Goal: Task Accomplishment & Management: Manage account settings

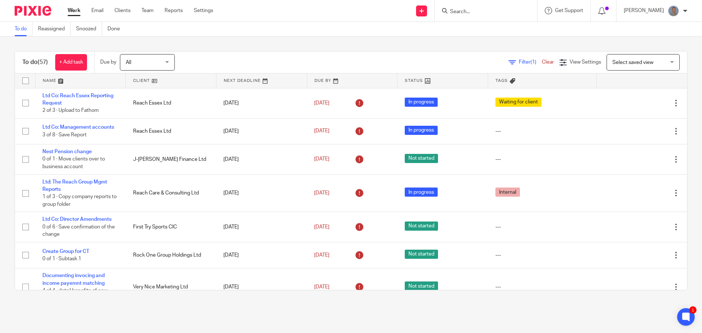
click at [460, 7] on form at bounding box center [488, 10] width 78 height 9
click at [464, 12] on input "Search" at bounding box center [482, 12] width 66 height 7
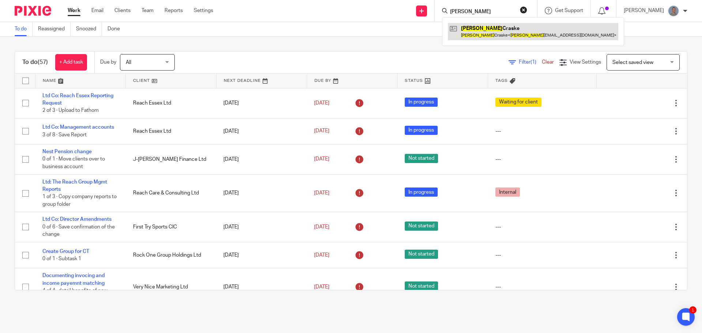
type input "ryan"
click at [506, 30] on link at bounding box center [533, 31] width 170 height 17
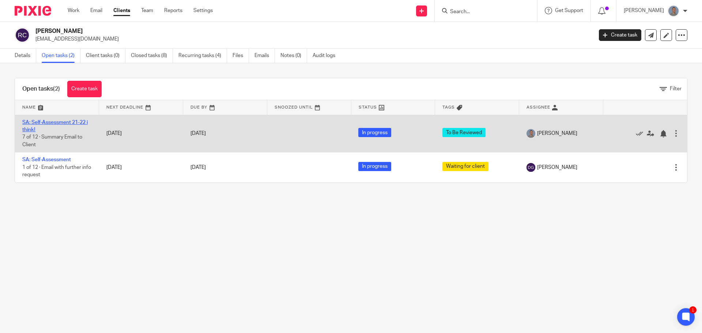
click at [59, 120] on link "SA: Self-Assessment 21-22 i think!" at bounding box center [54, 126] width 65 height 12
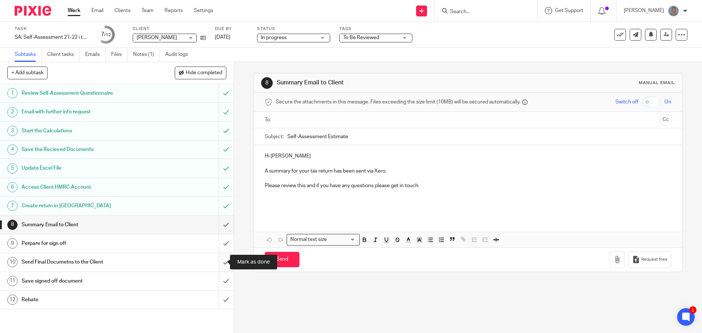
click at [217, 261] on input "submit" at bounding box center [117, 262] width 234 height 18
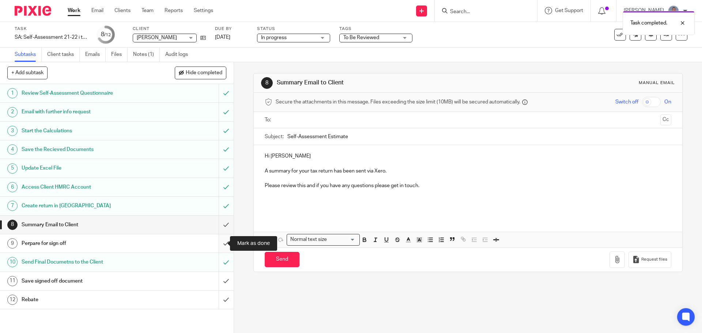
click at [216, 244] on input "submit" at bounding box center [117, 243] width 234 height 18
click at [387, 42] on div "To Be Reviewed" at bounding box center [375, 38] width 73 height 9
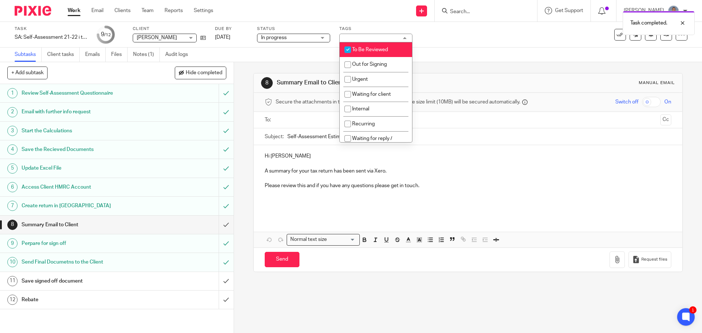
click at [353, 52] on input "checkbox" at bounding box center [348, 50] width 14 height 14
checkbox input "false"
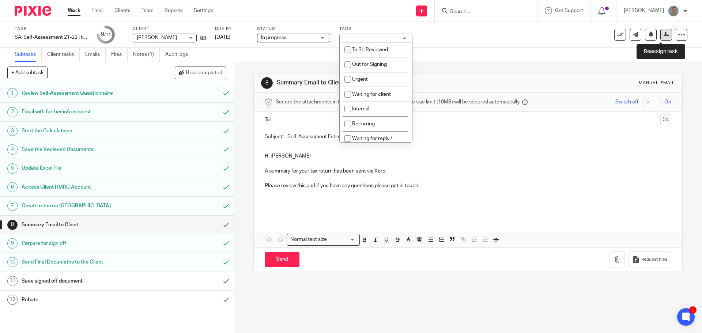
click at [663, 37] on icon at bounding box center [665, 34] width 5 height 5
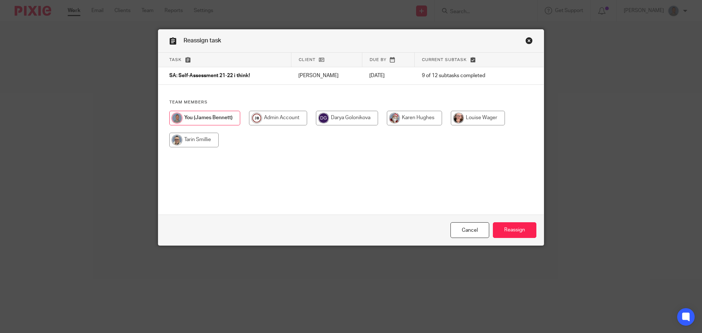
click at [356, 122] on input "radio" at bounding box center [347, 118] width 62 height 15
radio input "true"
click at [515, 234] on input "Reassign" at bounding box center [514, 230] width 43 height 16
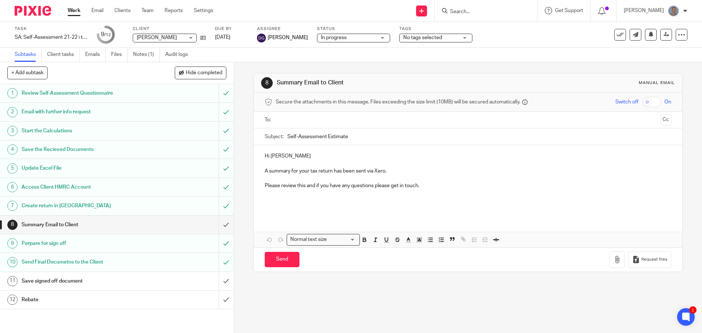
click at [75, 10] on link "Work" at bounding box center [74, 10] width 13 height 7
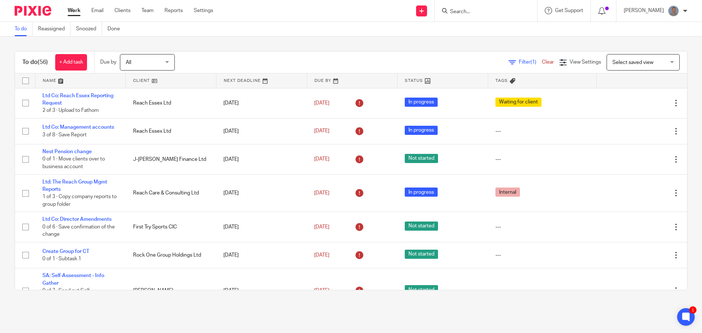
click at [459, 11] on input "Search" at bounding box center [482, 12] width 66 height 7
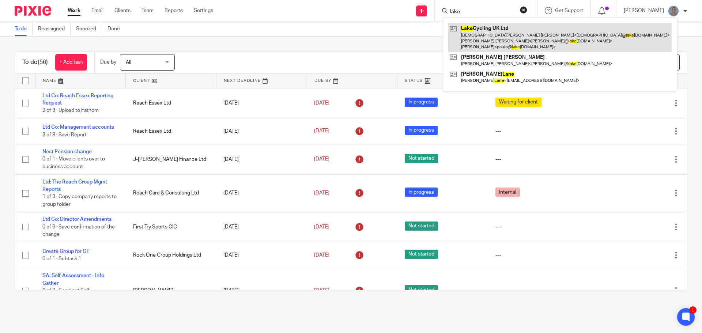
type input "lake"
click at [487, 34] on link at bounding box center [560, 37] width 224 height 29
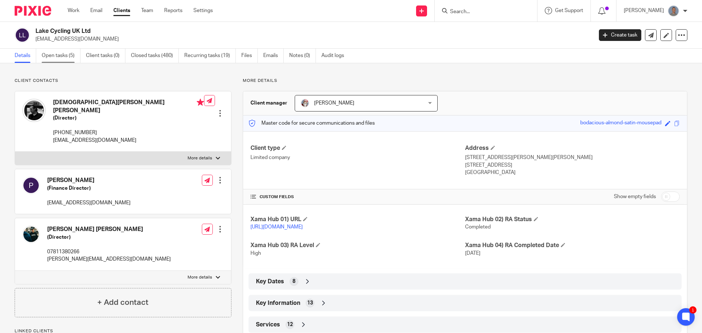
click at [72, 57] on link "Open tasks (5)" at bounding box center [61, 56] width 39 height 14
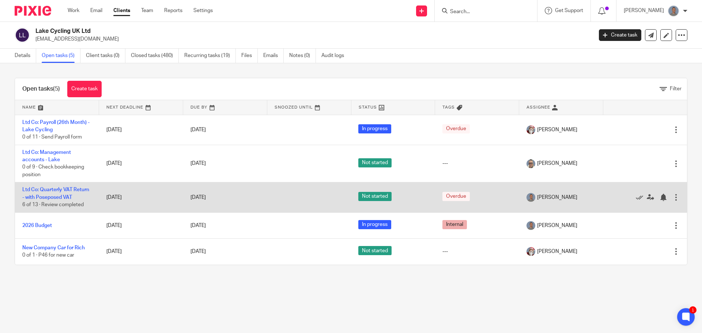
click at [70, 187] on td "Ltd Co: Quarterly VAT Return - with Poseposed VAT 6 of 13 · Review completed" at bounding box center [57, 197] width 84 height 30
click at [61, 196] on link "Ltd Co: Quarterly VAT Return - with Poseposed VAT" at bounding box center [55, 193] width 67 height 12
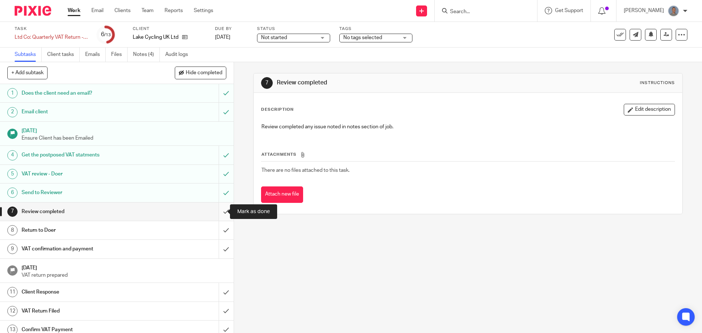
click at [219, 212] on input "submit" at bounding box center [117, 211] width 234 height 18
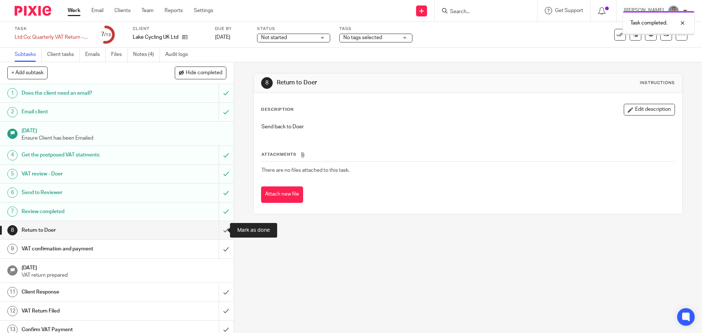
click at [216, 232] on input "submit" at bounding box center [117, 230] width 234 height 18
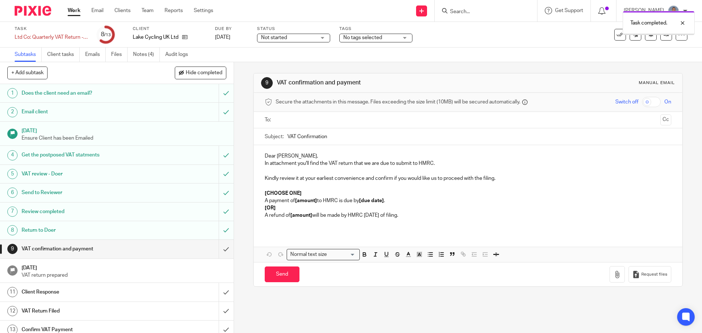
scroll to position [6, 0]
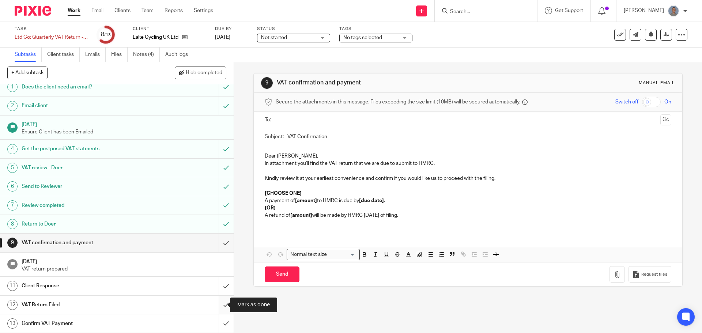
click at [214, 306] on input "submit" at bounding box center [117, 305] width 234 height 18
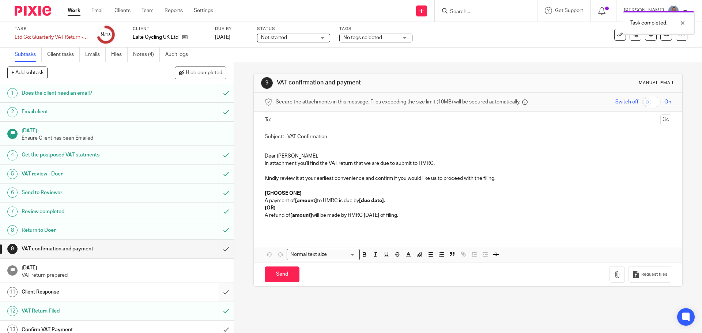
drag, startPoint x: 0, startPoint y: 0, endPoint x: 220, endPoint y: 295, distance: 367.7
click at [220, 295] on input "submit" at bounding box center [117, 292] width 234 height 18
click at [221, 251] on input "submit" at bounding box center [117, 249] width 234 height 18
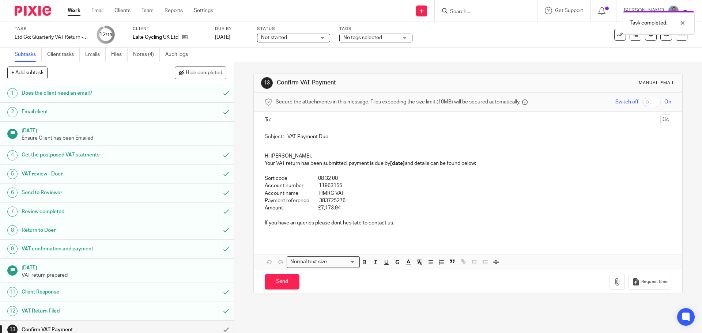
click at [312, 41] on span "Not started" at bounding box center [288, 38] width 55 height 8
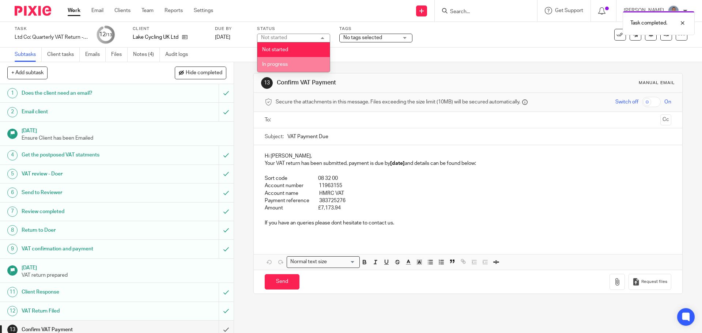
click at [294, 66] on li "In progress" at bounding box center [293, 64] width 72 height 15
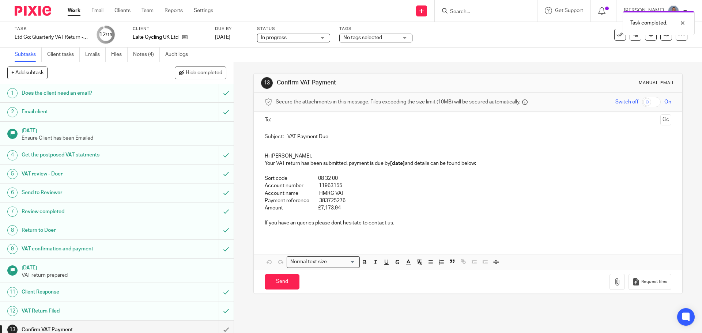
drag, startPoint x: 349, startPoint y: 38, endPoint x: 354, endPoint y: 36, distance: 5.4
click at [352, 37] on span "No tags selected" at bounding box center [362, 37] width 39 height 5
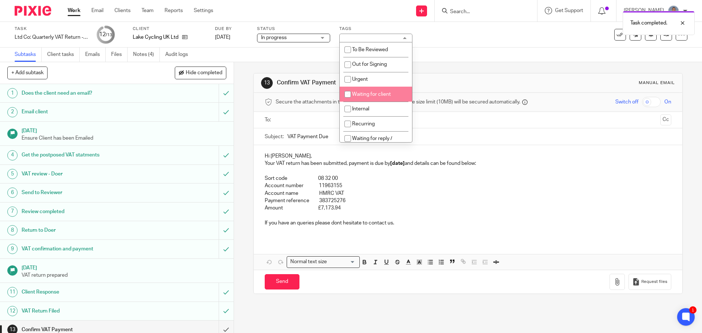
click at [376, 94] on span "Waiting for client" at bounding box center [371, 94] width 39 height 5
checkbox input "true"
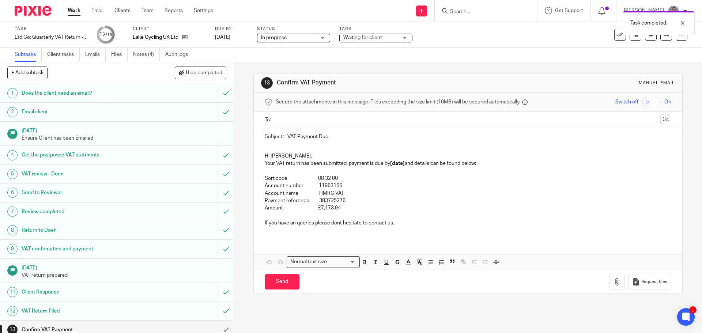
click at [470, 46] on div "Task Ltd Co: Quarterly VAT Return - with Poseposed VAT Save Ltd Co: Quarterly V…" at bounding box center [351, 35] width 702 height 26
click at [660, 38] on link at bounding box center [666, 35] width 12 height 12
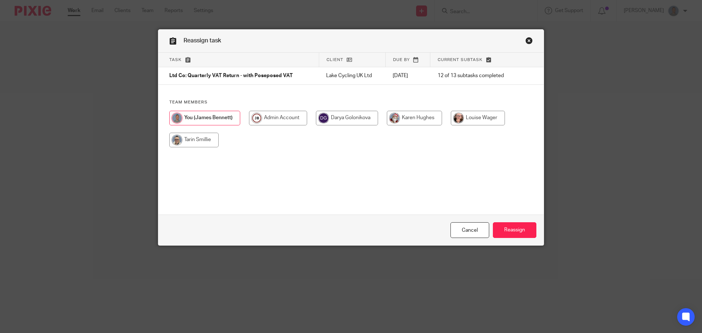
click at [419, 118] on input "radio" at bounding box center [414, 118] width 55 height 15
radio input "true"
click at [522, 233] on input "Reassign" at bounding box center [514, 230] width 43 height 16
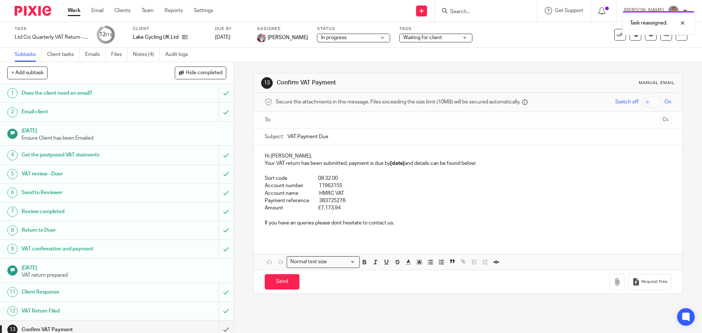
click at [73, 10] on link "Work" at bounding box center [74, 10] width 13 height 7
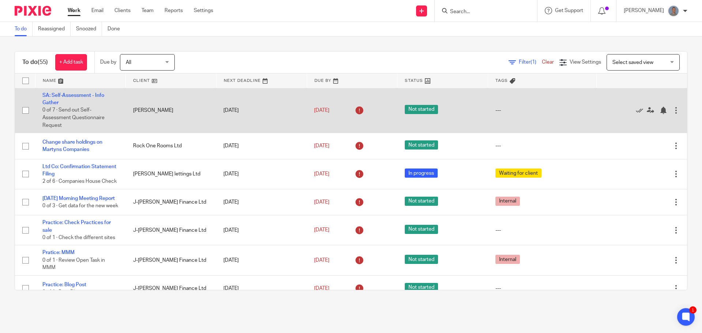
scroll to position [256, 0]
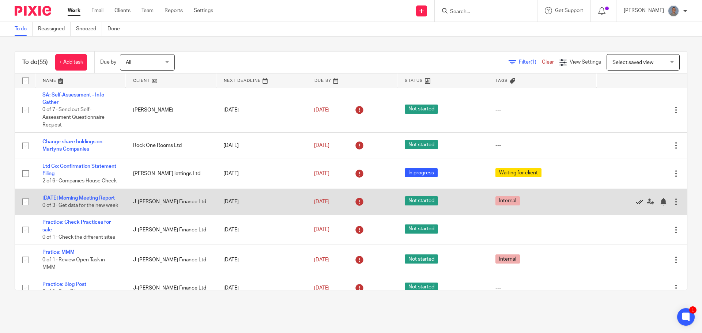
click at [635, 205] on icon at bounding box center [638, 201] width 7 height 7
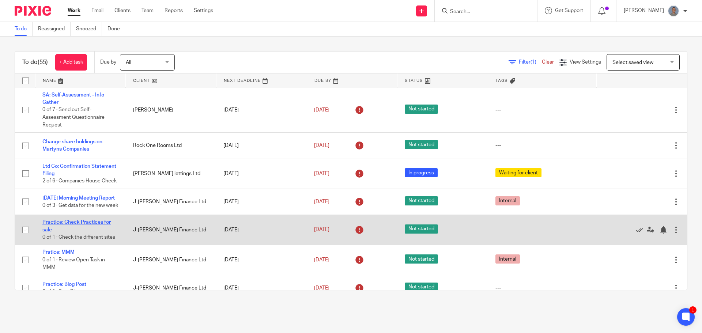
click at [90, 232] on link "Practice: Check Practices for sale" at bounding box center [76, 226] width 68 height 12
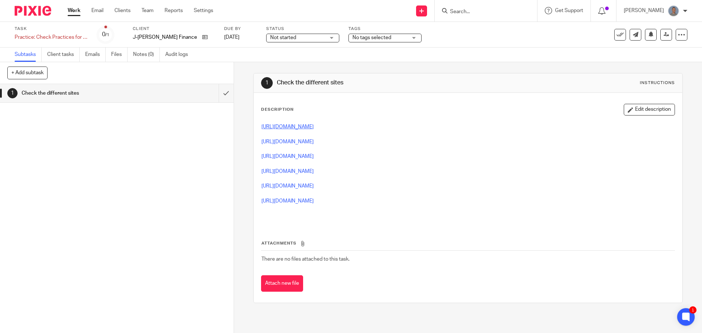
click at [314, 128] on link "[URL][DOMAIN_NAME]" at bounding box center [287, 126] width 52 height 5
click at [296, 140] on link "[URL][DOMAIN_NAME]" at bounding box center [287, 141] width 52 height 5
click at [293, 156] on link "[URL][DOMAIN_NAME]" at bounding box center [287, 156] width 52 height 5
click at [278, 172] on link "https://draperhinks.com/pfs/?orderby=reference&order=desc" at bounding box center [287, 171] width 52 height 5
click at [301, 185] on link "https://www.morgancox.co.uk/buy-sell/accountancy-practices-for-sale" at bounding box center [287, 185] width 52 height 5
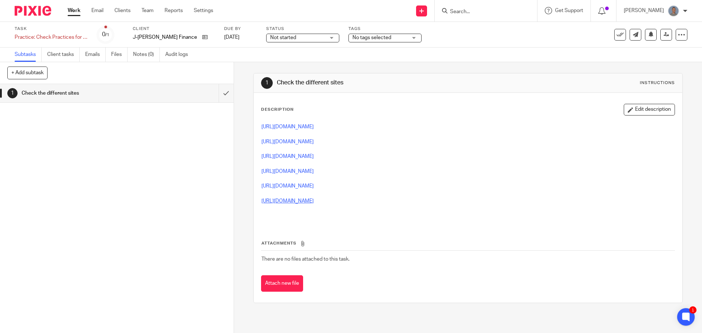
drag, startPoint x: 298, startPoint y: 204, endPoint x: 297, endPoint y: 199, distance: 5.2
click at [298, 203] on p "https://accountantsforsale.co.uk/practices-for-sale-now/" at bounding box center [467, 200] width 413 height 7
click at [297, 199] on link "https://accountantsforsale.co.uk/practices-for-sale-now/" at bounding box center [287, 200] width 52 height 5
click at [221, 97] on input "submit" at bounding box center [117, 93] width 234 height 18
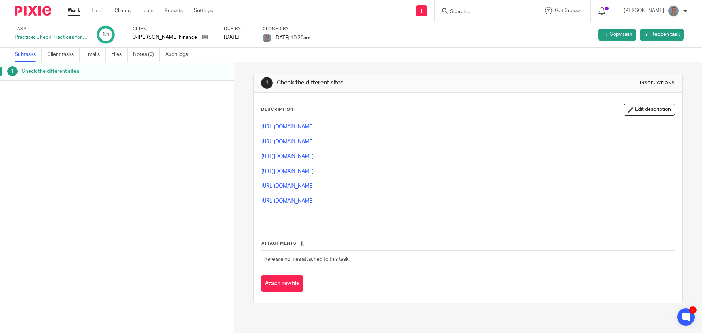
click at [71, 8] on link "Work" at bounding box center [74, 10] width 13 height 7
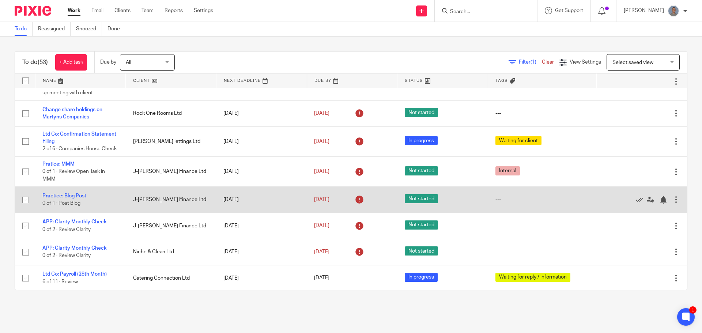
scroll to position [292, 0]
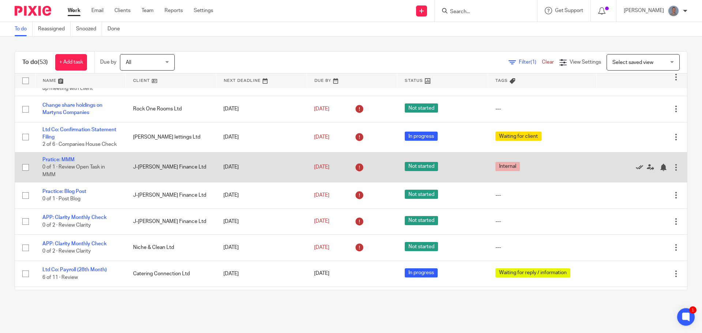
click at [635, 171] on icon at bounding box center [638, 167] width 7 height 7
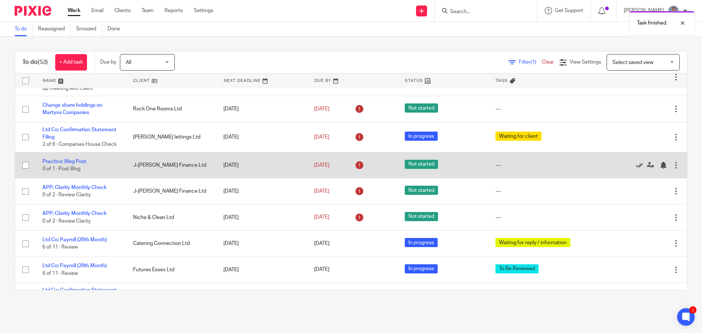
click at [635, 169] on icon at bounding box center [638, 165] width 7 height 7
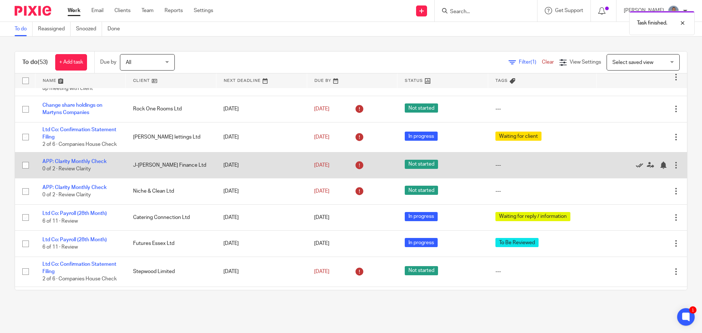
click at [635, 195] on icon at bounding box center [638, 191] width 7 height 7
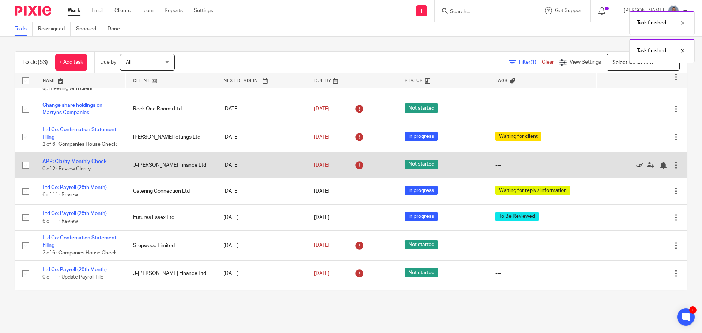
click at [635, 169] on icon at bounding box center [638, 165] width 7 height 7
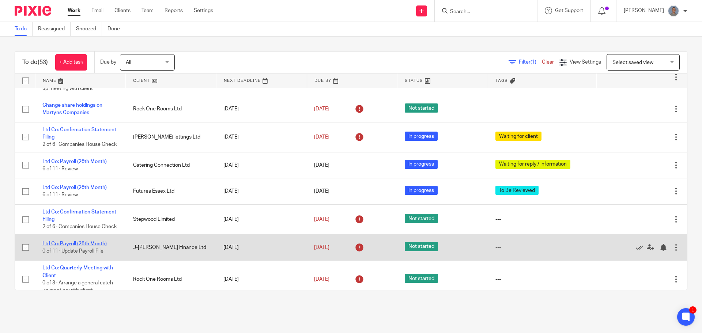
click at [92, 246] on link "Ltd Co: Payroll (28th Month)" at bounding box center [74, 243] width 64 height 5
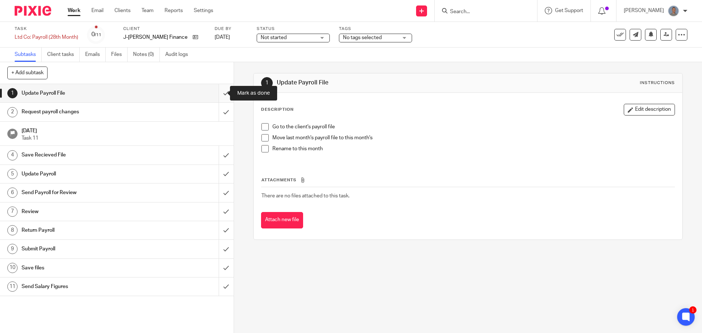
click at [218, 92] on input "submit" at bounding box center [117, 93] width 234 height 18
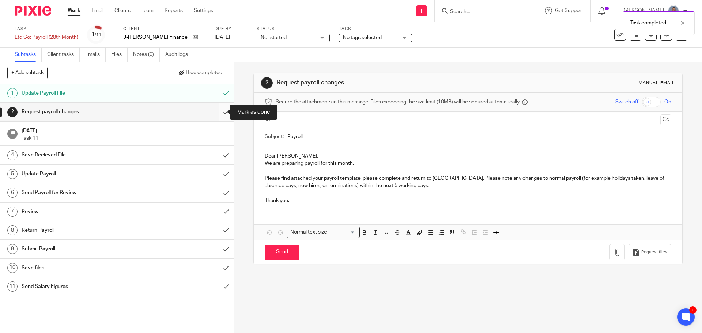
click at [216, 114] on input "submit" at bounding box center [117, 112] width 234 height 18
click at [289, 39] on span "Not started" at bounding box center [288, 38] width 55 height 8
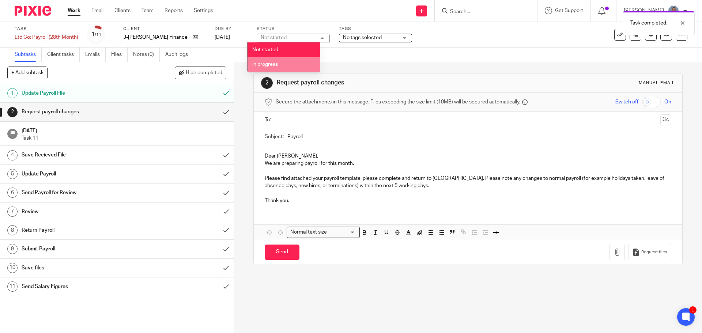
click at [270, 63] on span "In progress" at bounding box center [265, 64] width 26 height 5
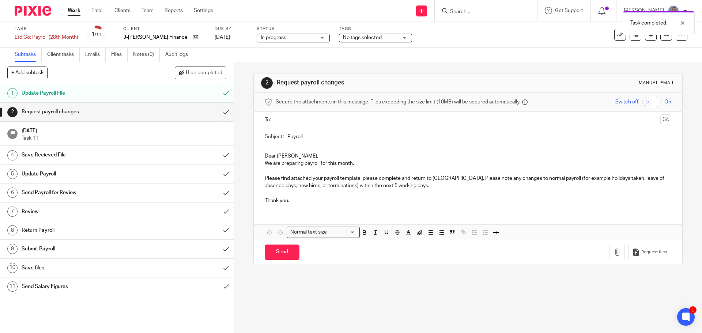
click at [381, 37] on span "No tags selected" at bounding box center [370, 38] width 55 height 8
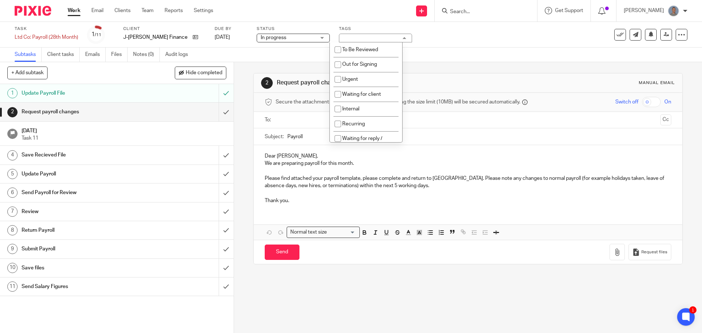
click at [425, 37] on div "Task Ltd Co: Payroll (28th Month) Save Ltd Co: Payroll (28th Month) 1 /11 Clien…" at bounding box center [295, 35] width 560 height 18
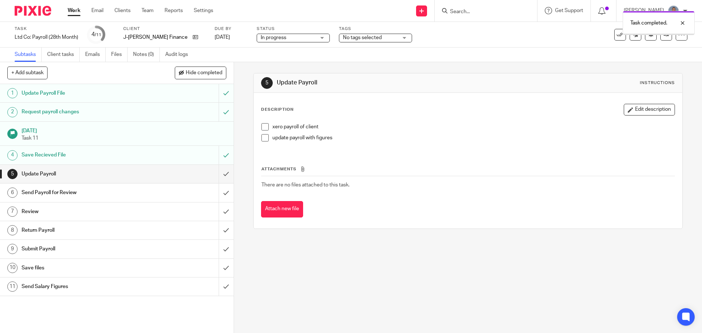
click at [218, 175] on input "submit" at bounding box center [117, 174] width 234 height 18
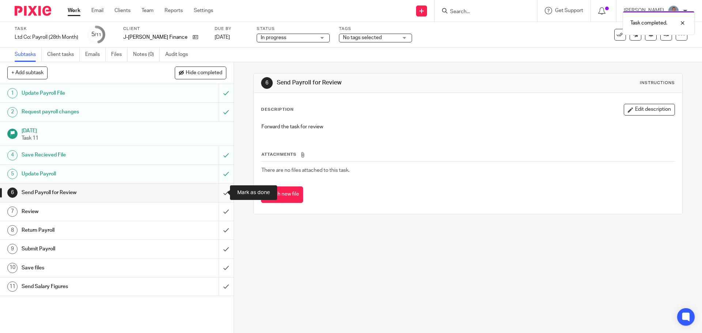
click at [220, 193] on input "submit" at bounding box center [117, 192] width 234 height 18
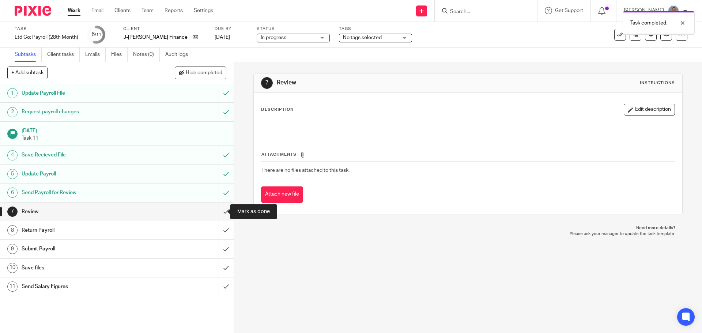
click at [220, 215] on input "submit" at bounding box center [117, 211] width 234 height 18
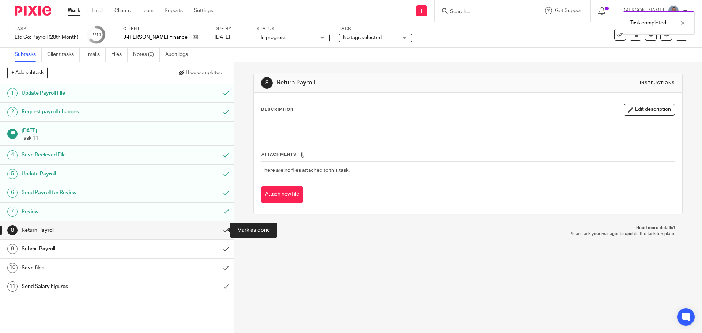
click at [216, 234] on input "submit" at bounding box center [117, 230] width 234 height 18
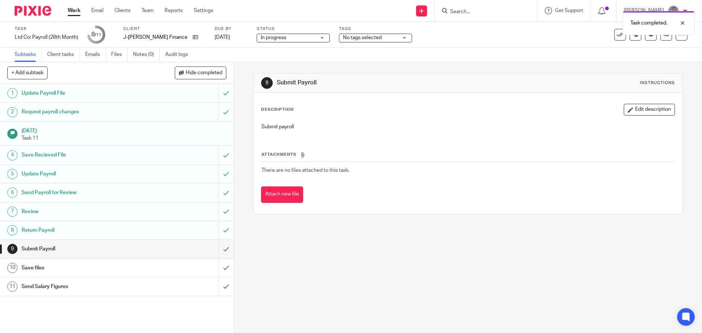
click at [72, 11] on link "Work" at bounding box center [74, 10] width 13 height 7
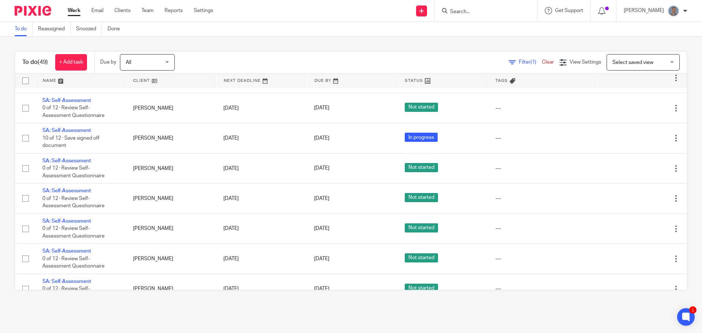
scroll to position [1310, 0]
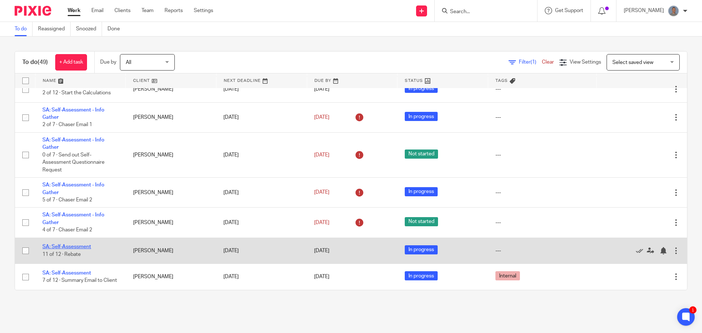
click at [84, 244] on link "SA: Self-Assessment" at bounding box center [66, 246] width 49 height 5
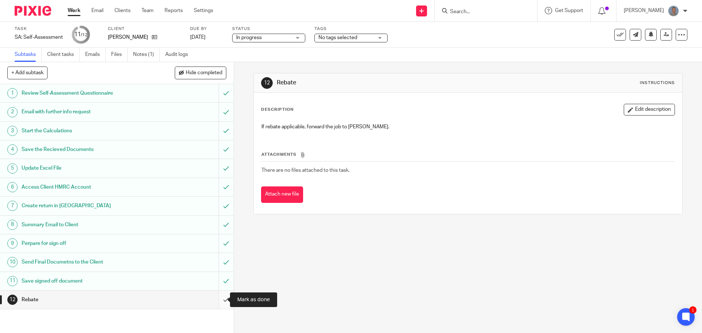
click at [221, 301] on input "submit" at bounding box center [117, 300] width 234 height 18
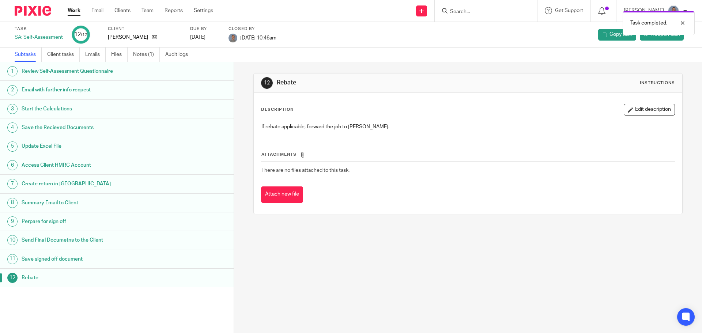
click at [76, 11] on link "Work" at bounding box center [74, 10] width 13 height 7
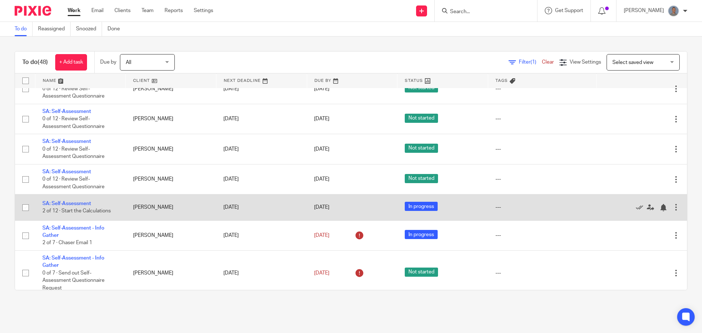
scroll to position [1284, 0]
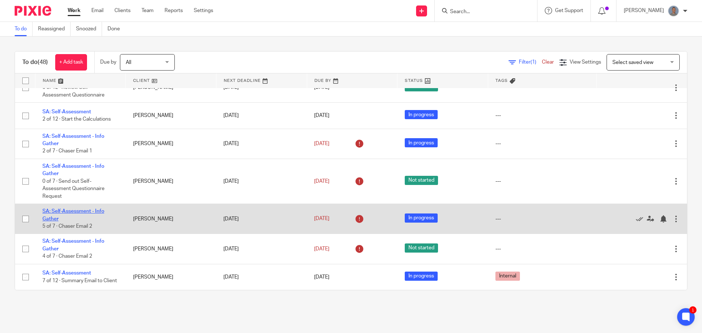
click at [91, 209] on link "SA: Self-Assessment - Info Gather" at bounding box center [73, 215] width 62 height 12
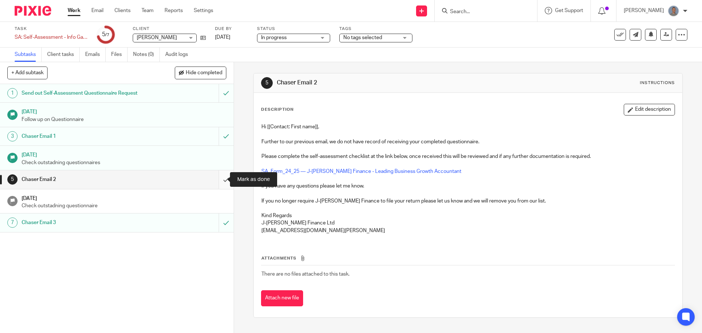
click at [221, 182] on input "submit" at bounding box center [117, 179] width 234 height 18
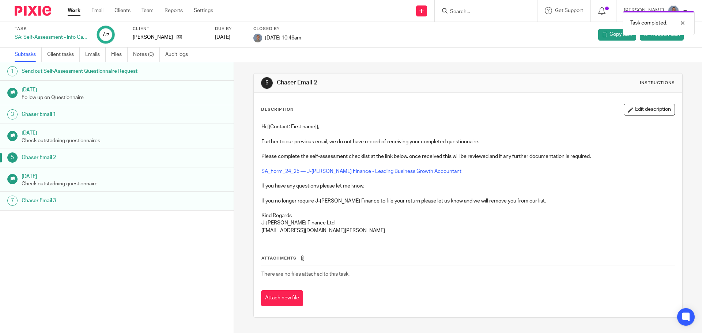
click at [70, 8] on link "Work" at bounding box center [74, 10] width 13 height 7
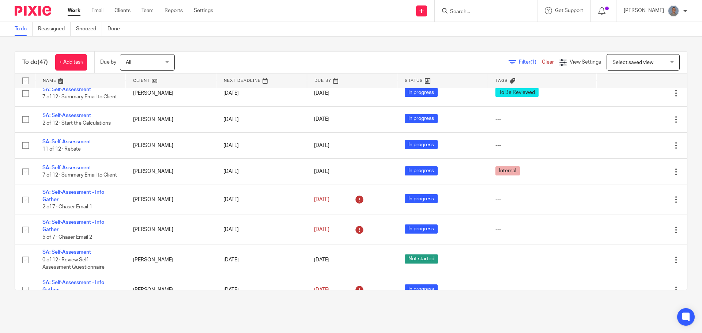
scroll to position [1254, 0]
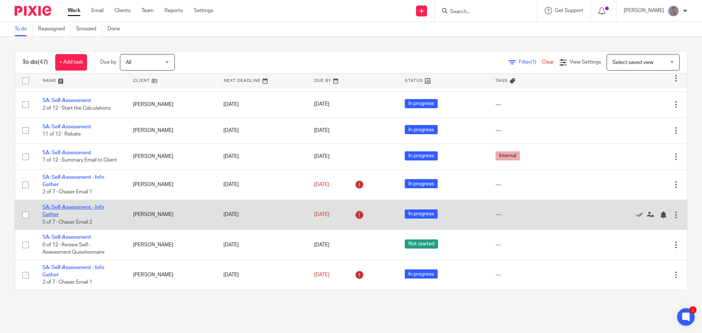
click at [85, 208] on link "SA: Self-Assessment - Info Gather" at bounding box center [73, 211] width 62 height 12
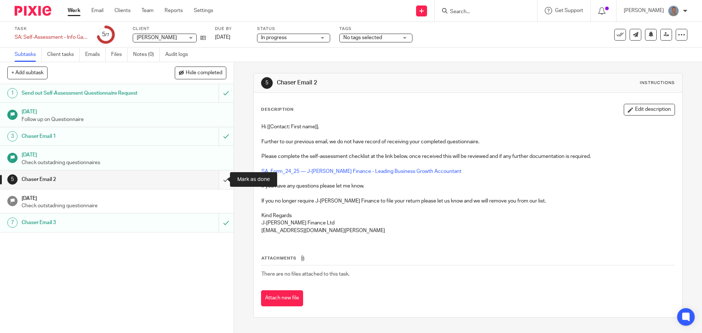
click at [217, 178] on input "submit" at bounding box center [117, 179] width 234 height 18
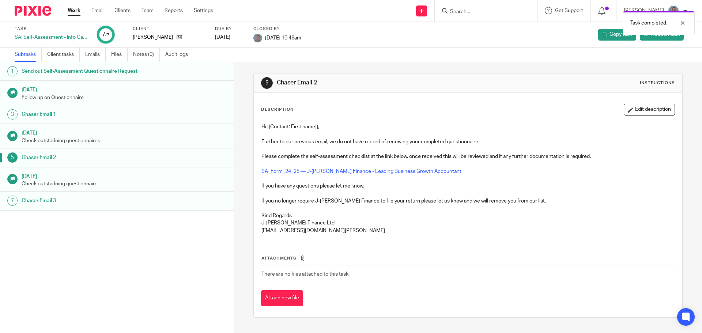
click at [72, 12] on link "Work" at bounding box center [74, 10] width 13 height 7
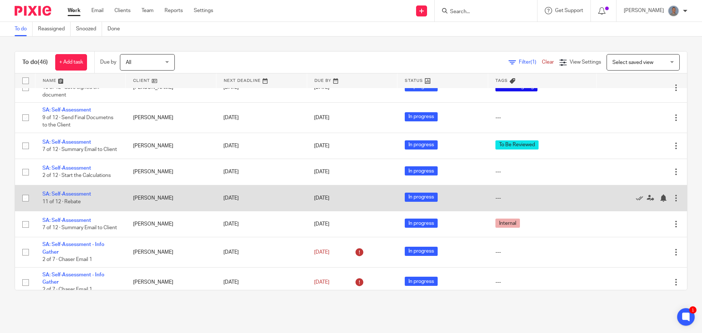
scroll to position [1115, 0]
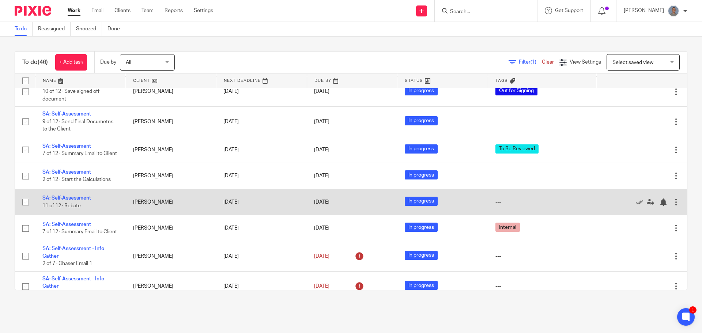
click at [77, 201] on link "SA: Self-Assessment" at bounding box center [66, 198] width 49 height 5
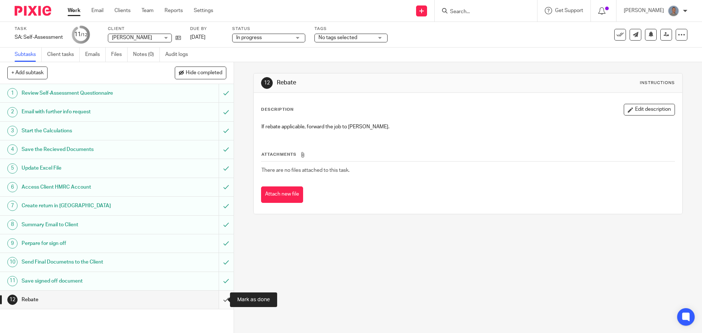
click at [216, 301] on input "submit" at bounding box center [117, 300] width 234 height 18
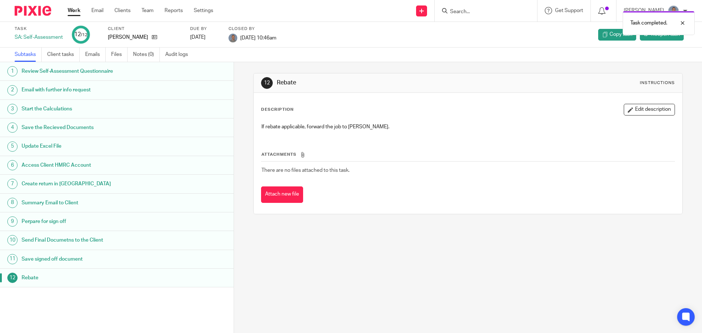
click at [72, 5] on div "Work Email Clients Team Reports Settings Work Email Clients Team Reports Settin…" at bounding box center [142, 11] width 164 height 22
click at [72, 14] on link "Work" at bounding box center [74, 10] width 13 height 7
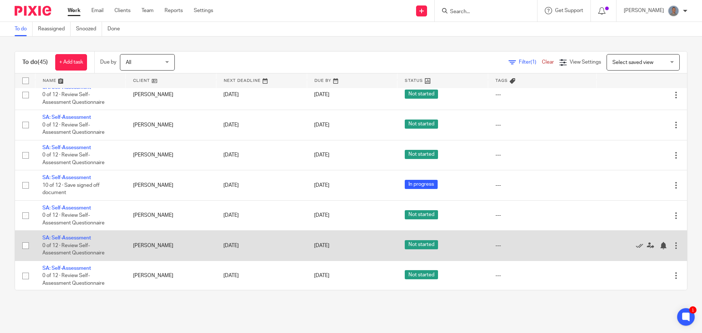
scroll to position [979, 0]
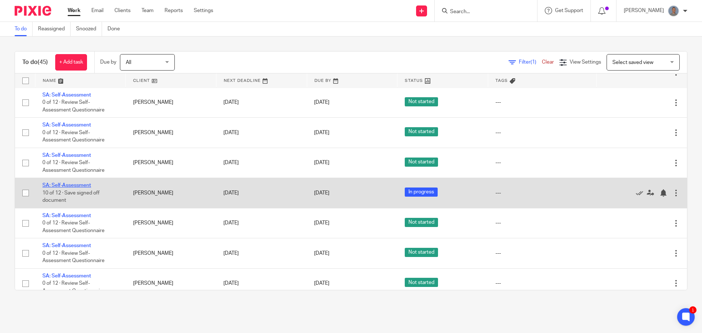
click at [71, 188] on link "SA: Self-Assessment" at bounding box center [66, 185] width 49 height 5
